Goal: Transaction & Acquisition: Purchase product/service

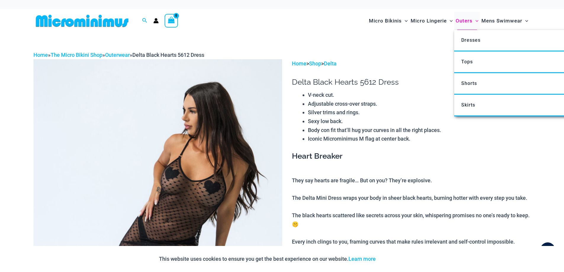
type input "**********"
click at [462, 18] on span "Outers" at bounding box center [464, 20] width 17 height 15
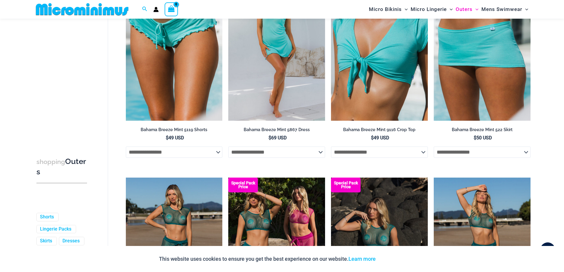
scroll to position [337, 0]
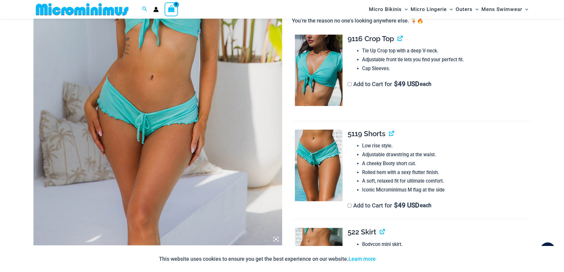
scroll to position [163, 0]
type input "**********"
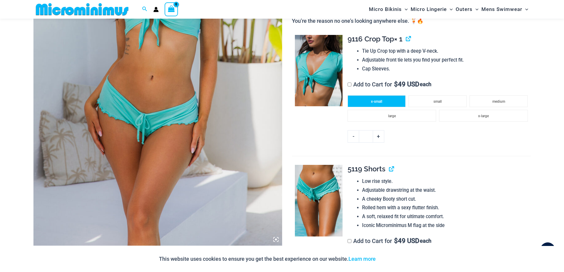
click at [374, 100] on span "x-small" at bounding box center [376, 101] width 11 height 4
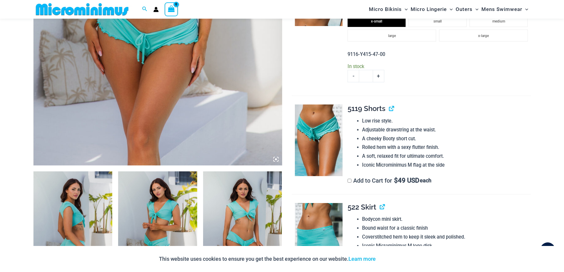
scroll to position [244, 0]
click at [349, 183] on label "Add to Cart for $ 49 USD each" at bounding box center [390, 180] width 84 height 7
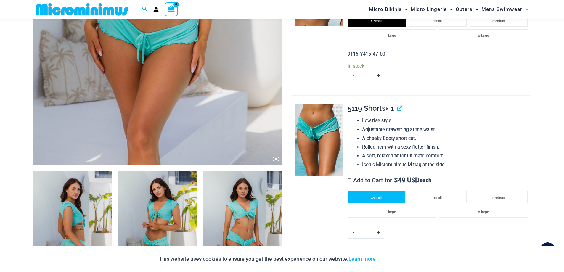
click at [379, 199] on span "x-small" at bounding box center [376, 197] width 11 height 4
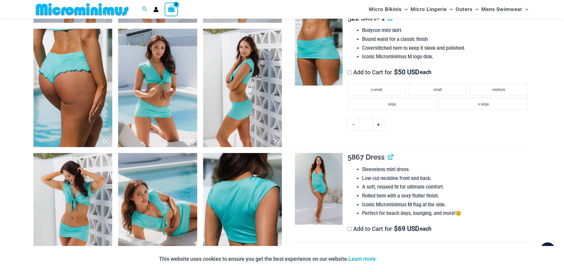
scroll to position [511, 0]
click at [382, 84] on li "x-small" at bounding box center [377, 89] width 58 height 12
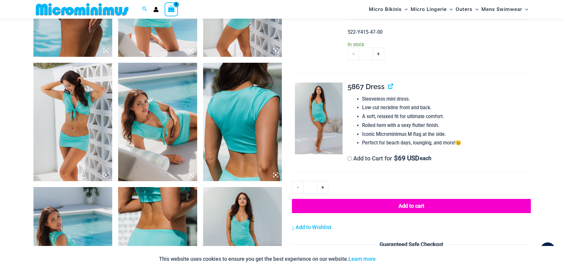
scroll to position [601, 0]
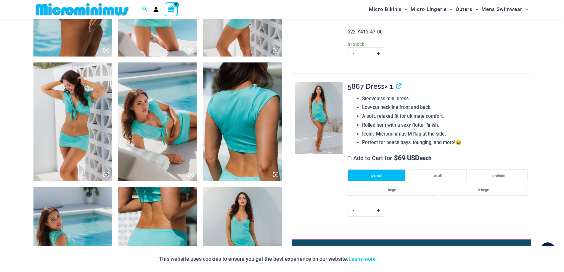
click at [385, 177] on li "x-small" at bounding box center [377, 175] width 58 height 12
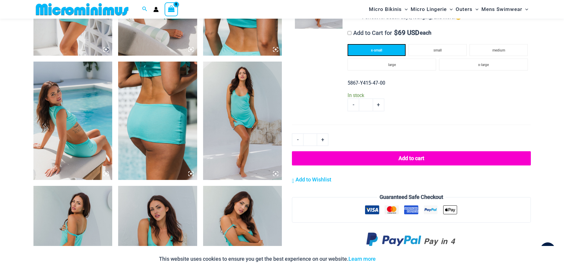
scroll to position [727, 0]
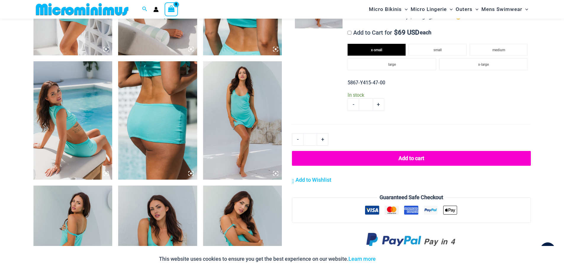
click at [435, 158] on button "Add to cart" at bounding box center [411, 158] width 239 height 15
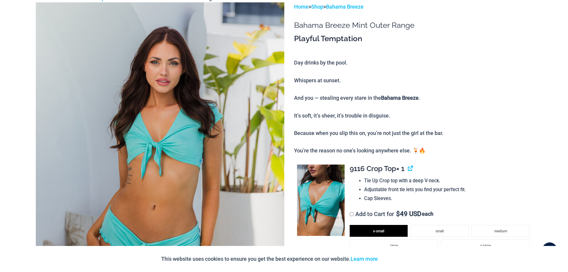
scroll to position [7, 0]
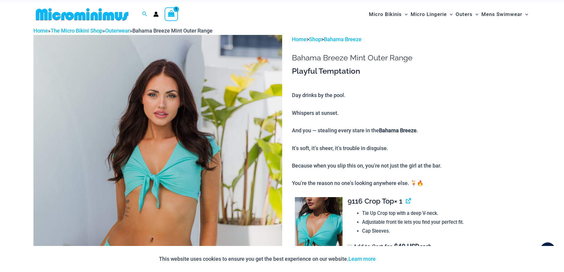
click at [173, 12] on icon "View Shopping Cart, 1 items" at bounding box center [171, 13] width 7 height 7
